Goal: Information Seeking & Learning: Learn about a topic

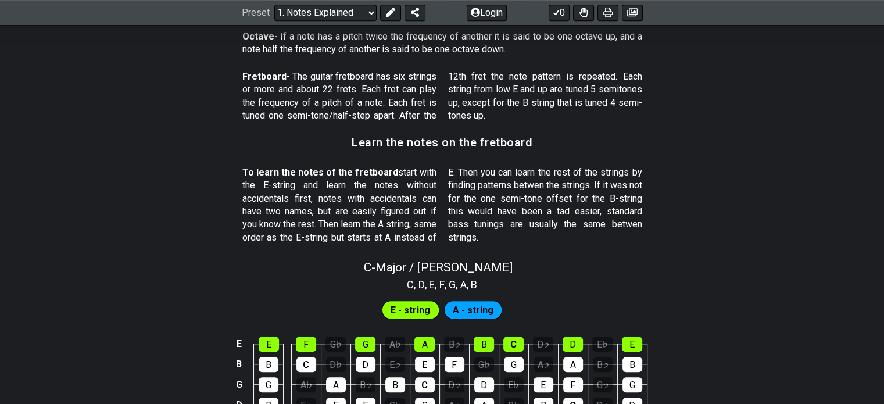
scroll to position [1206, 0]
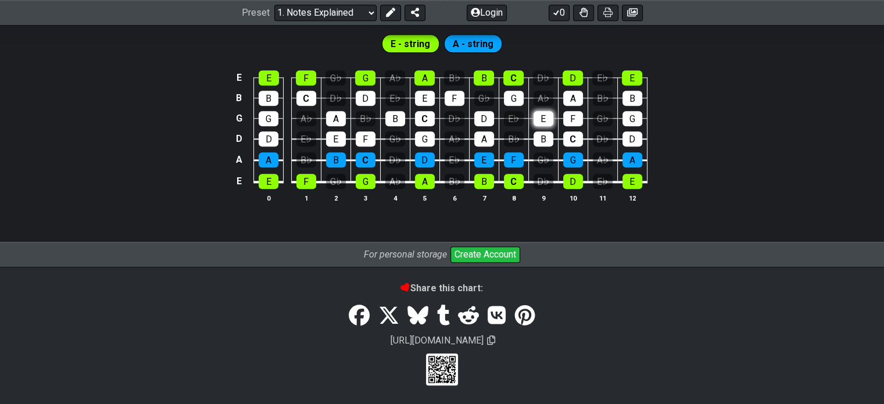
scroll to position [1158, 0]
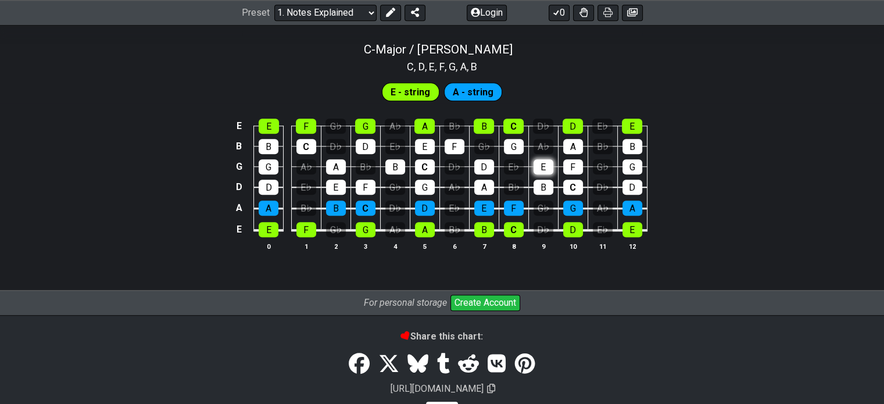
click at [546, 122] on tbody "E E F G♭ G A♭ A B♭ B C D♭ D E♭ E B B C D♭ D E♭ E F G♭ G A♭ A B♭ B G G A♭ A B♭ B…" at bounding box center [439, 174] width 415 height 137
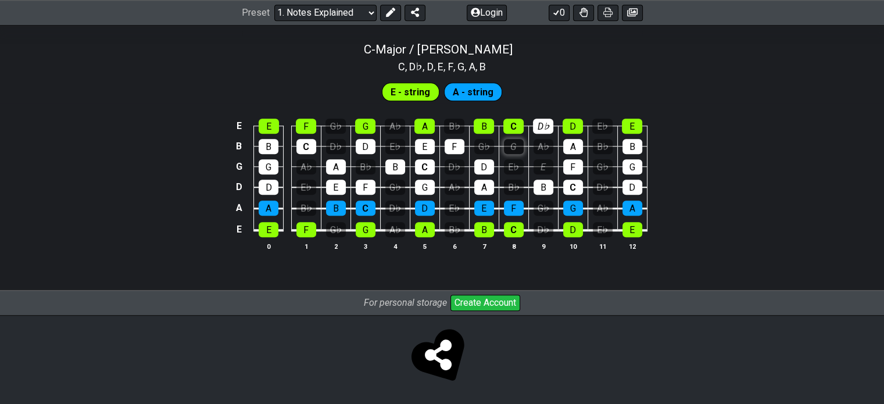
click at [517, 146] on div "G" at bounding box center [514, 146] width 20 height 15
click at [516, 160] on div "E♭" at bounding box center [514, 166] width 20 height 15
click at [514, 139] on div "G" at bounding box center [514, 146] width 20 height 15
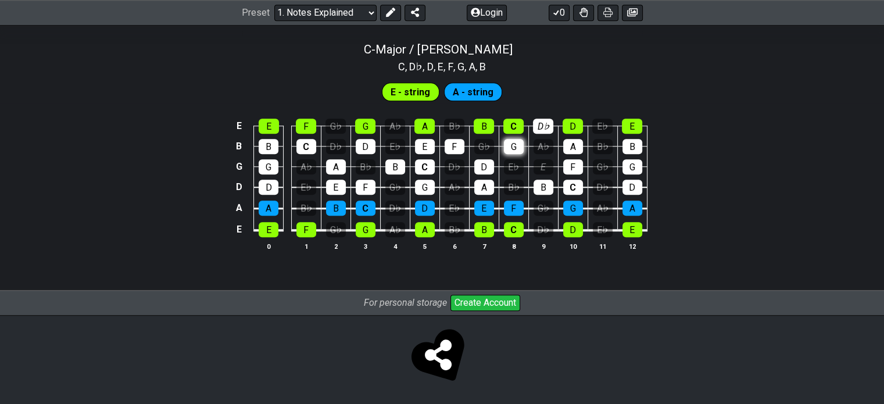
click at [514, 139] on div "G" at bounding box center [514, 146] width 20 height 15
click at [544, 146] on div "A♭" at bounding box center [543, 146] width 20 height 15
click at [545, 164] on div "E" at bounding box center [543, 166] width 20 height 15
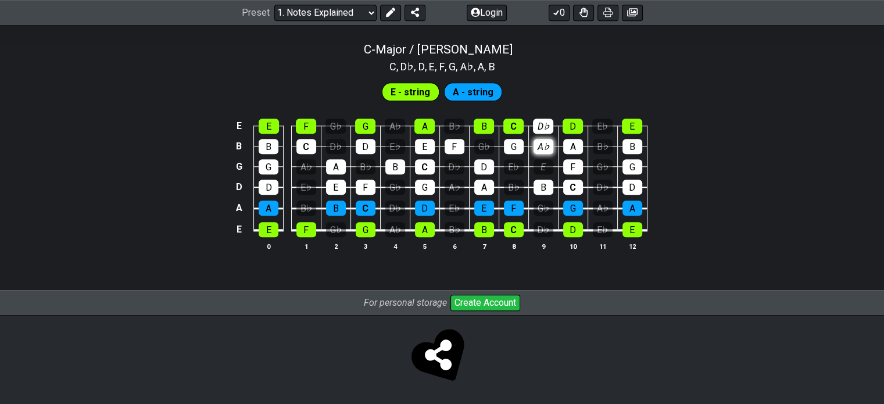
click at [544, 145] on div "A♭" at bounding box center [543, 146] width 20 height 15
click at [487, 150] on div "G♭" at bounding box center [484, 146] width 20 height 15
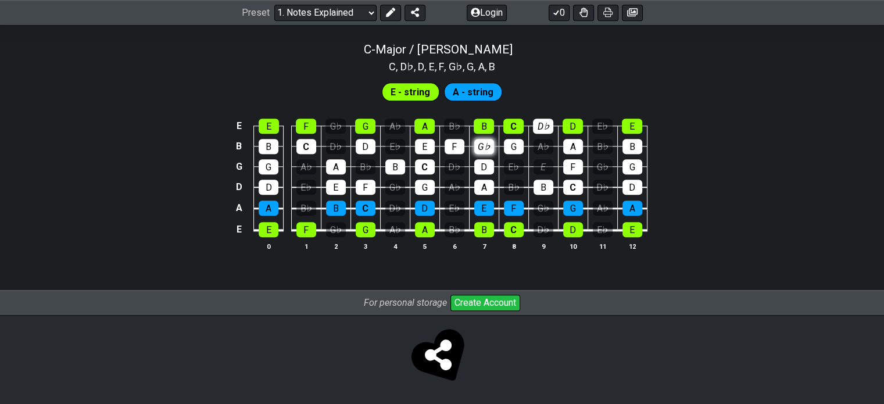
click at [487, 150] on div "G♭" at bounding box center [484, 146] width 20 height 15
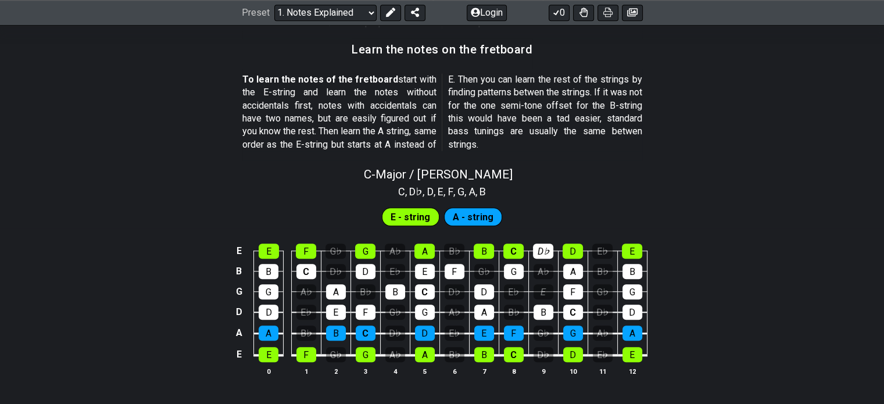
scroll to position [1034, 0]
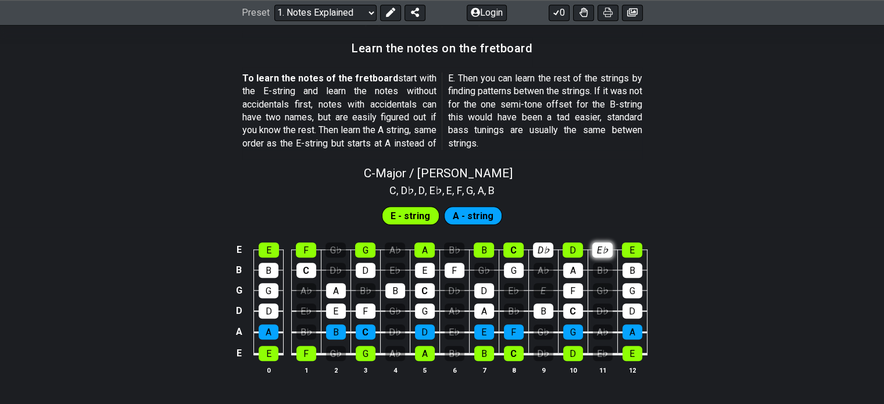
click at [611, 252] on div "E♭" at bounding box center [602, 249] width 20 height 15
click at [575, 270] on div "A" at bounding box center [573, 270] width 20 height 15
click at [577, 283] on div "F" at bounding box center [573, 290] width 20 height 15
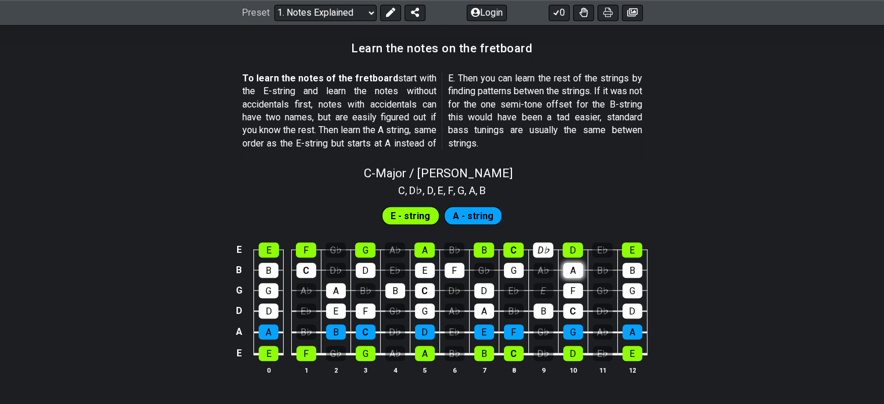
click at [575, 272] on div "A" at bounding box center [573, 270] width 20 height 15
